Goal: Transaction & Acquisition: Purchase product/service

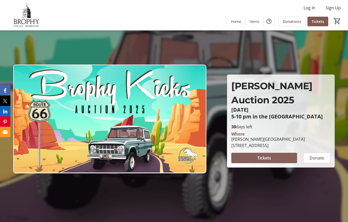
click at [270, 157] on span "Tickets" at bounding box center [264, 158] width 14 height 6
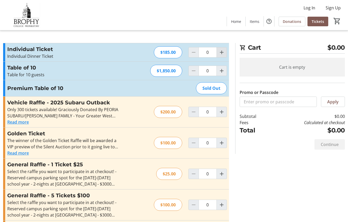
click at [222, 53] on mat-icon "Increment by one" at bounding box center [221, 52] width 6 height 6
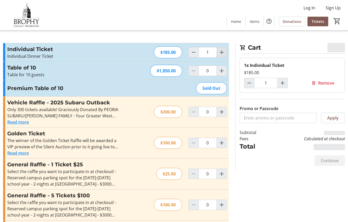
click at [222, 53] on mat-icon "Increment by one" at bounding box center [221, 52] width 6 height 6
type input "2"
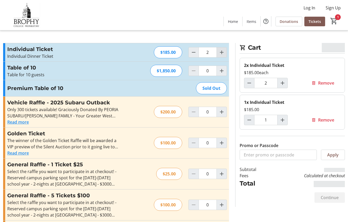
type input "2"
